Goal: Information Seeking & Learning: Compare options

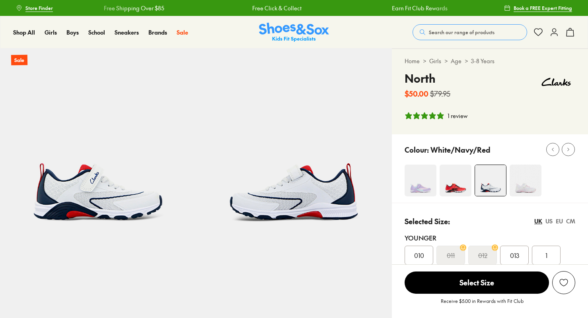
select select "*"
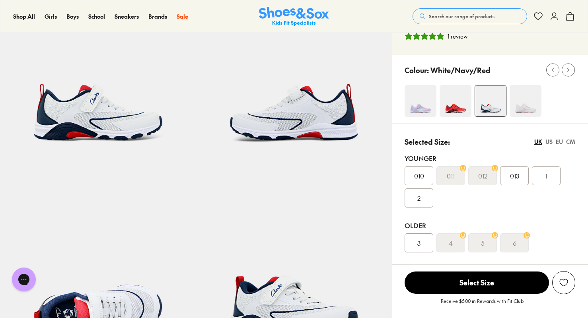
click at [452, 111] on img at bounding box center [455, 101] width 32 height 32
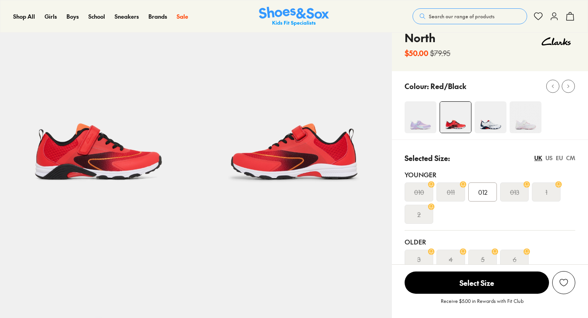
scroll to position [40, 0]
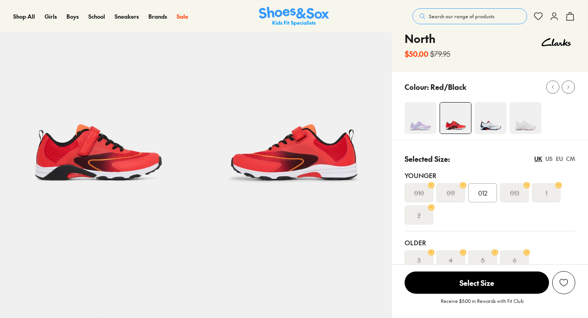
select select "*"
click at [524, 121] on img at bounding box center [525, 118] width 32 height 32
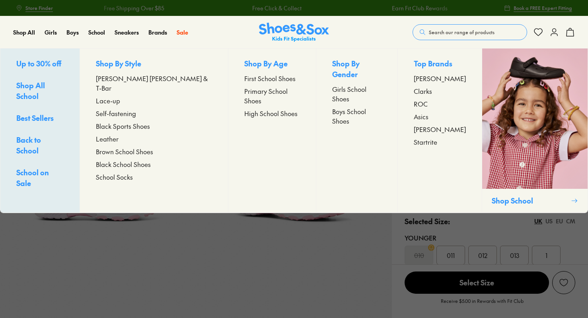
select select "*"
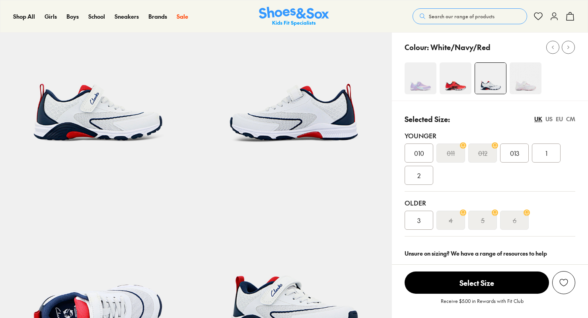
select select "*"
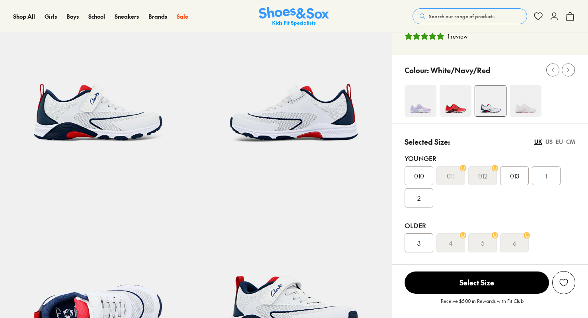
scroll to position [119, 0]
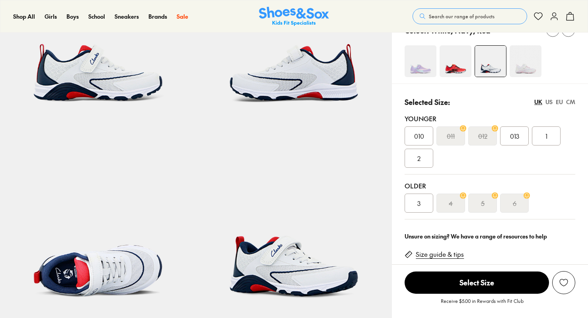
click at [418, 201] on span "3" at bounding box center [418, 203] width 3 height 10
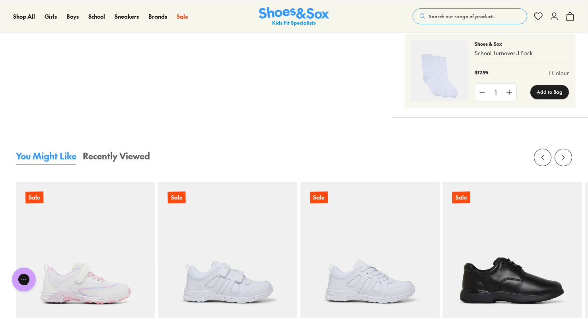
scroll to position [676, 0]
